Goal: Task Accomplishment & Management: Use online tool/utility

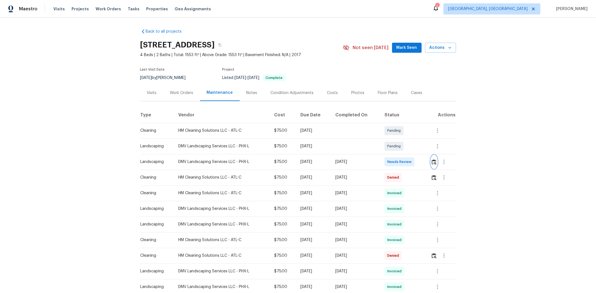
click at [424, 161] on img "button" at bounding box center [434, 162] width 5 height 5
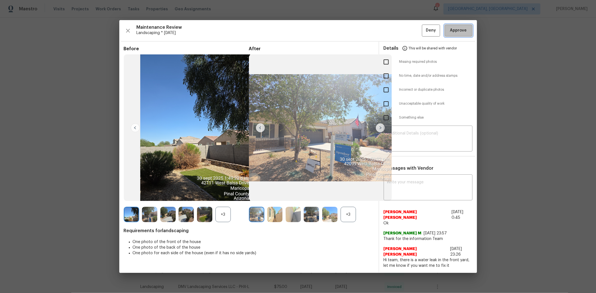
drag, startPoint x: 454, startPoint y: 35, endPoint x: 450, endPoint y: 34, distance: 3.7
click at [424, 34] on span "Approve" at bounding box center [458, 30] width 17 height 7
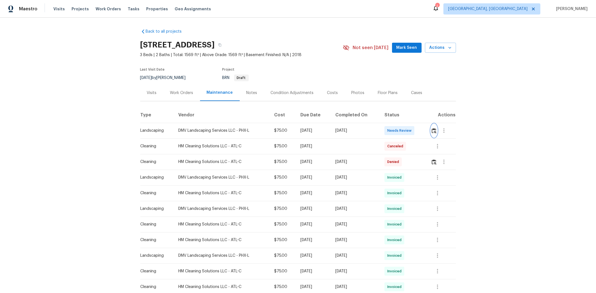
click at [424, 131] on img "button" at bounding box center [434, 130] width 5 height 5
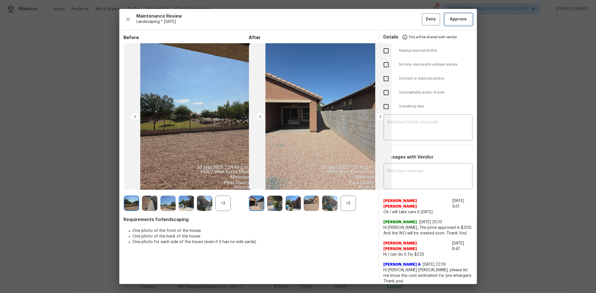
click at [424, 16] on span "Approve" at bounding box center [458, 19] width 17 height 7
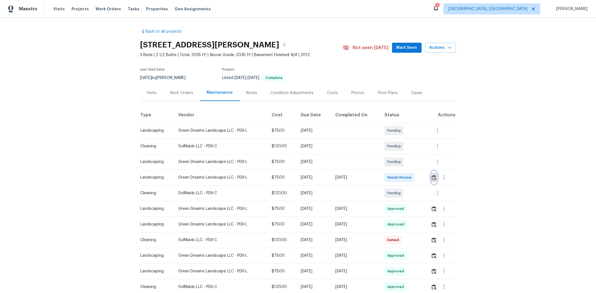
click at [424, 179] on img "button" at bounding box center [434, 177] width 5 height 5
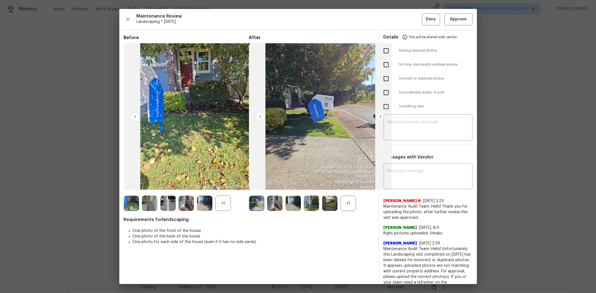
click at [424, 32] on div "Details This will be shared with vendor" at bounding box center [428, 36] width 89 height 13
click at [424, 17] on span "Approve" at bounding box center [458, 19] width 17 height 7
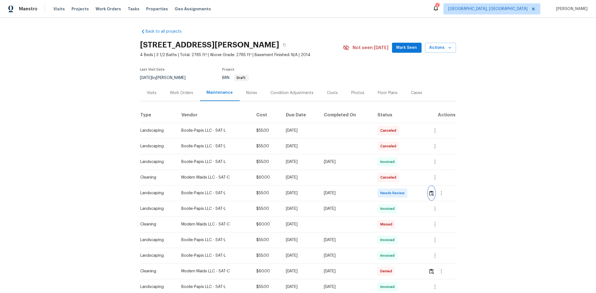
click at [424, 195] on img "button" at bounding box center [431, 193] width 5 height 5
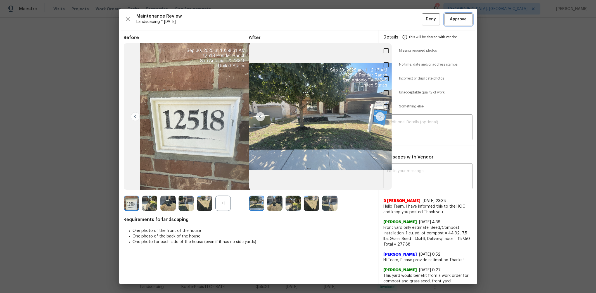
click at [424, 20] on button "Approve" at bounding box center [459, 19] width 28 height 12
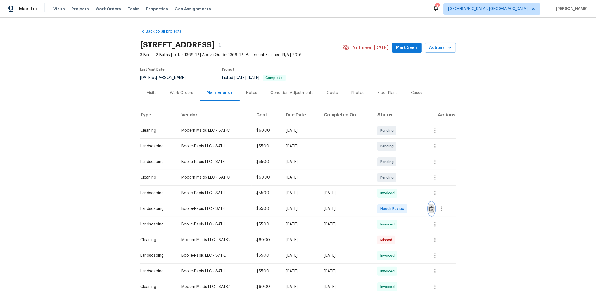
click at [424, 196] on img "button" at bounding box center [431, 209] width 5 height 5
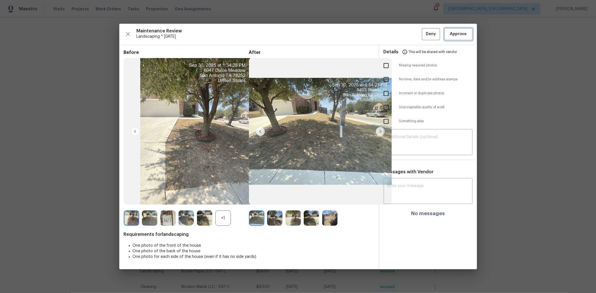
click at [424, 30] on button "Approve" at bounding box center [459, 34] width 28 height 12
